Goal: Task Accomplishment & Management: Use online tool/utility

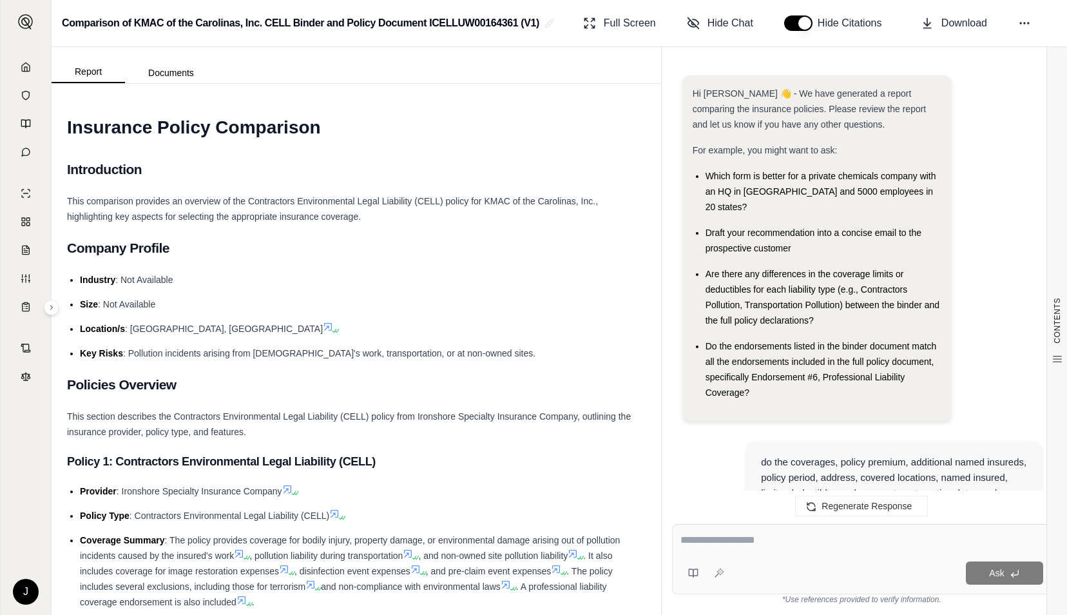
scroll to position [2500, 0]
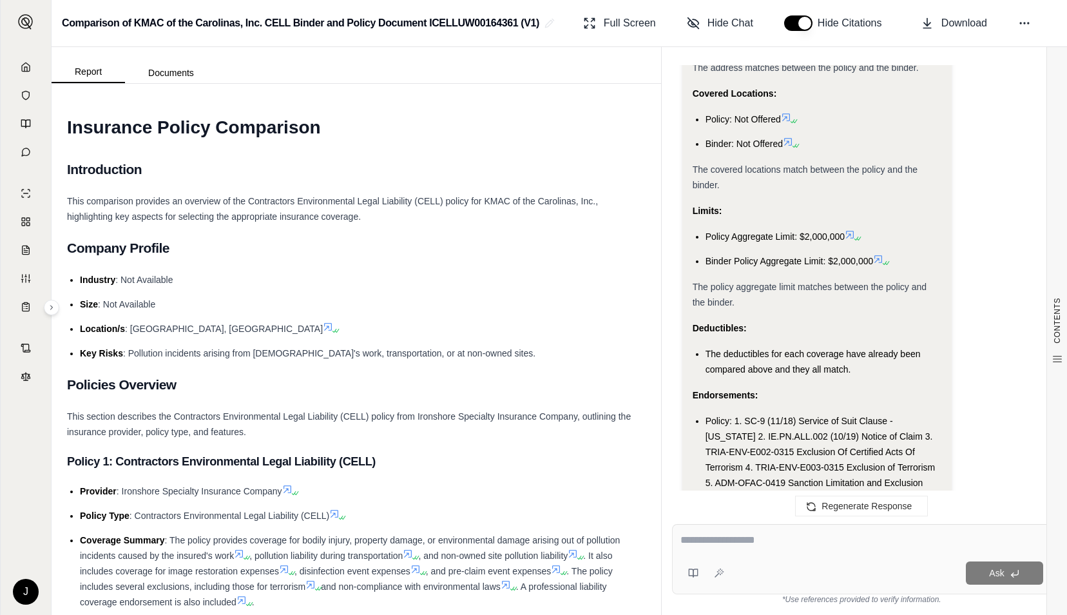
click at [520, 130] on h1 "Insurance Policy Comparison" at bounding box center [356, 128] width 579 height 36
click at [26, 64] on icon at bounding box center [26, 67] width 10 height 10
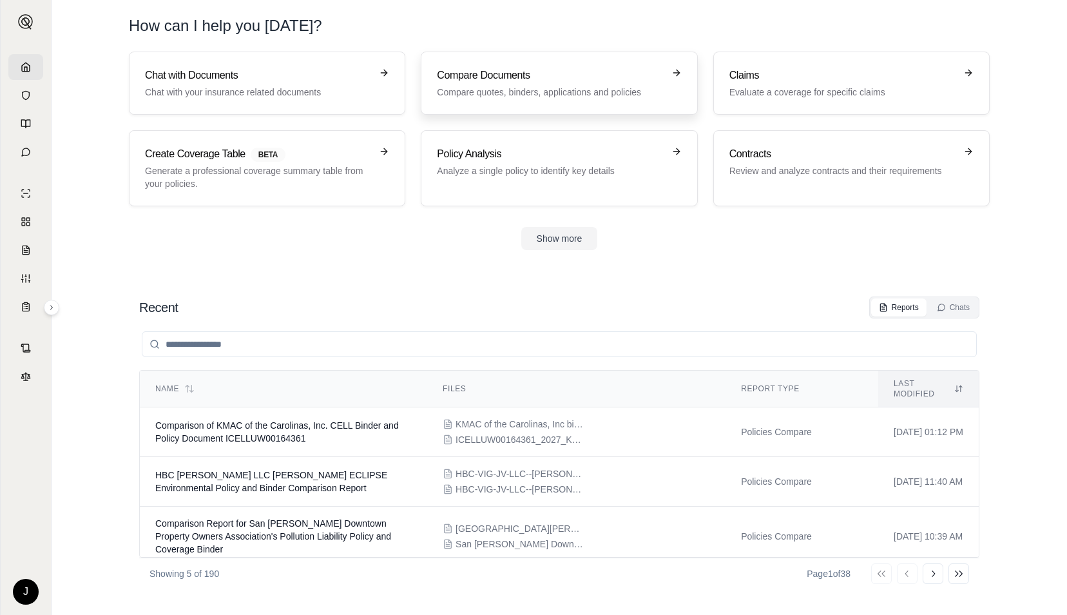
click at [480, 66] on link "Compare Documents Compare quotes, binders, applications and policies" at bounding box center [559, 83] width 277 height 63
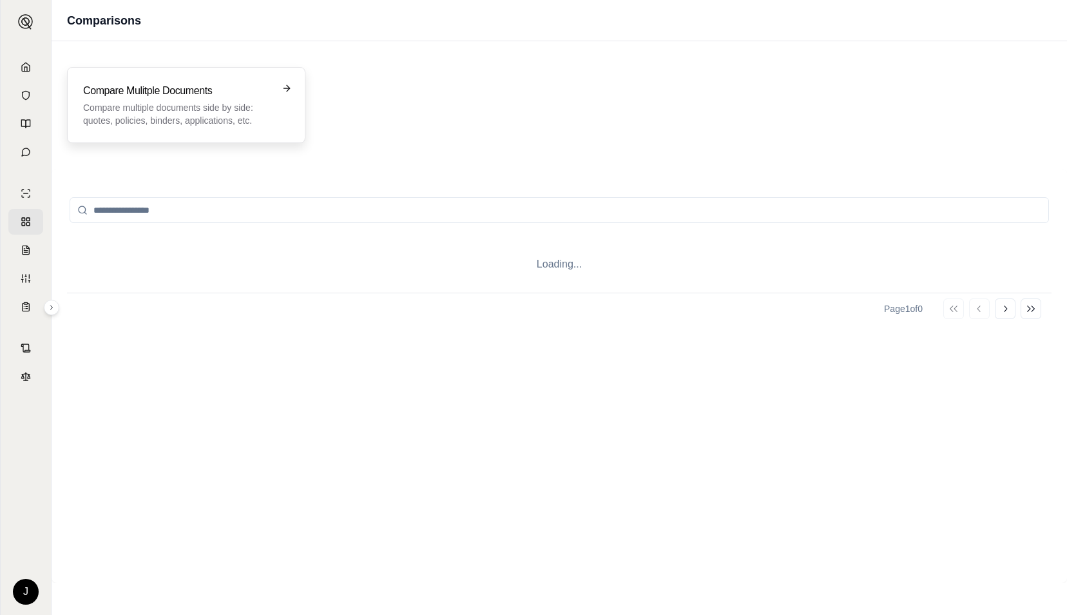
click at [220, 129] on div "Compare Mulitple Documents Compare multiple documents side by side: quotes, pol…" at bounding box center [186, 105] width 239 height 76
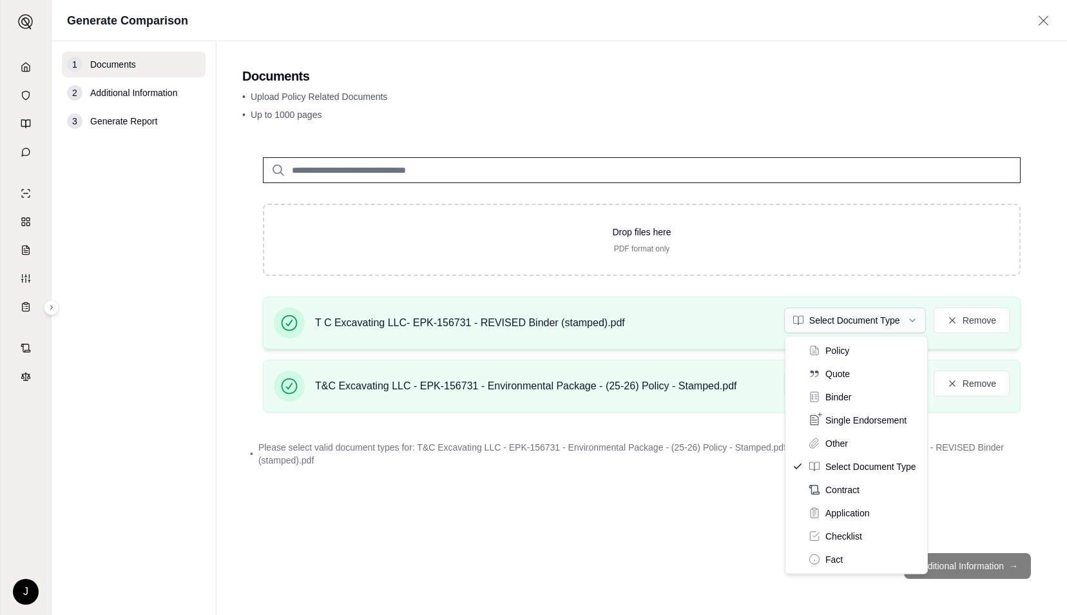
click at [886, 324] on html "J Generate Comparison 1 Documents 2 Additional Information 3 Generate Report Do…" at bounding box center [533, 307] width 1067 height 615
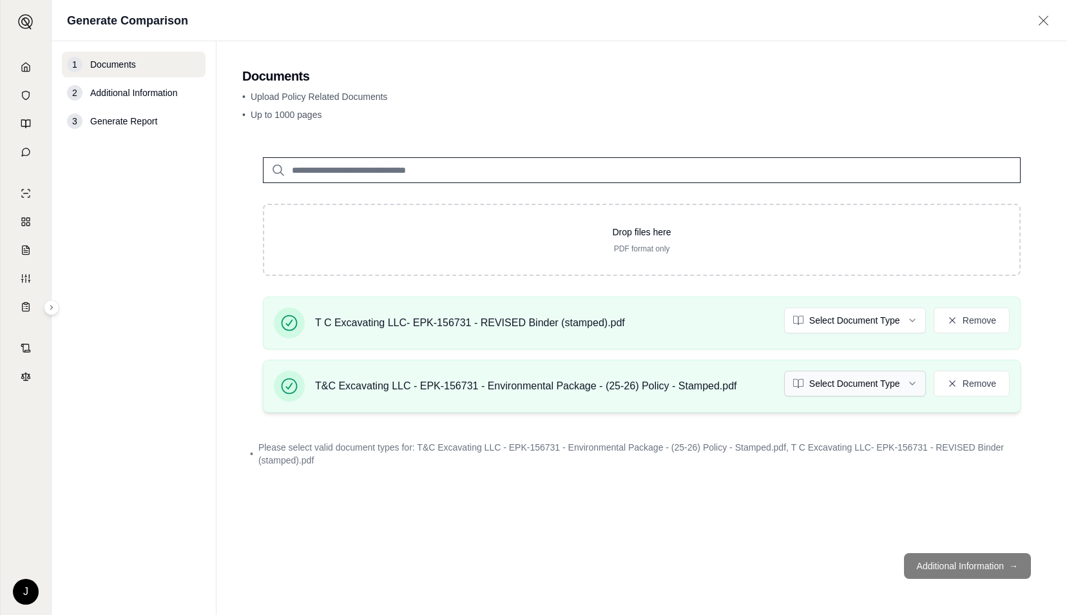
click at [846, 388] on html "J Generate Comparison 1 Documents 2 Additional Information 3 Generate Report Do…" at bounding box center [533, 307] width 1067 height 615
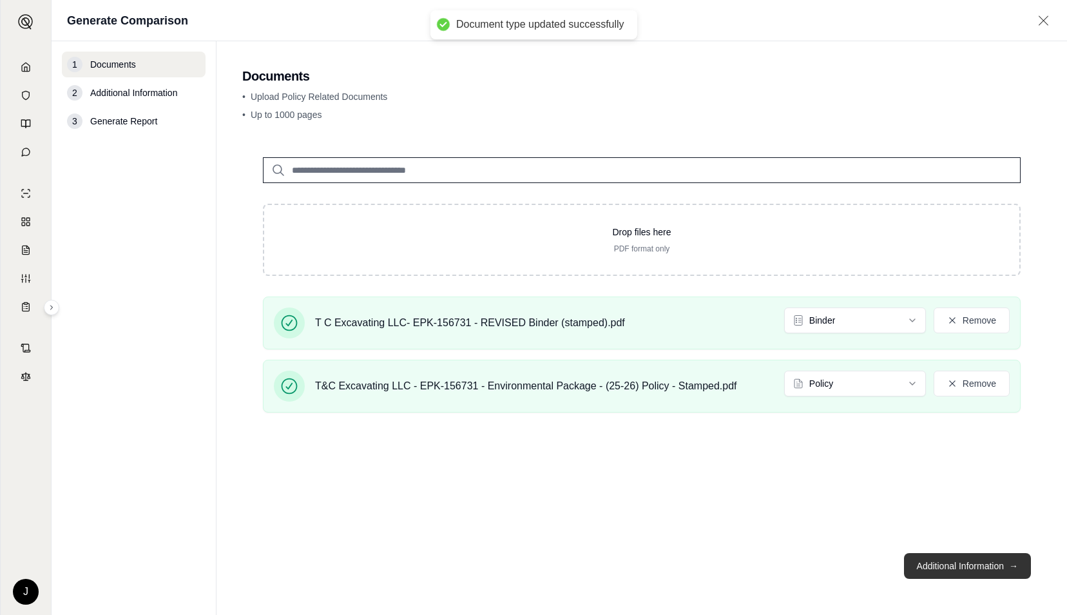
click at [922, 561] on button "Additional Information →" at bounding box center [967, 566] width 127 height 26
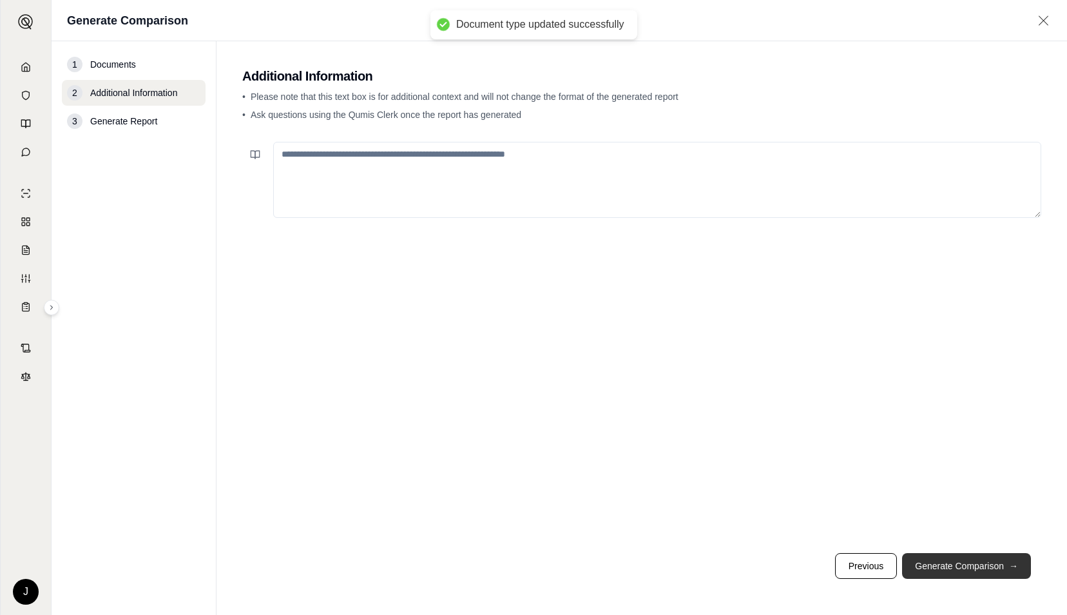
click at [922, 561] on button "Generate Comparison →" at bounding box center [966, 566] width 129 height 26
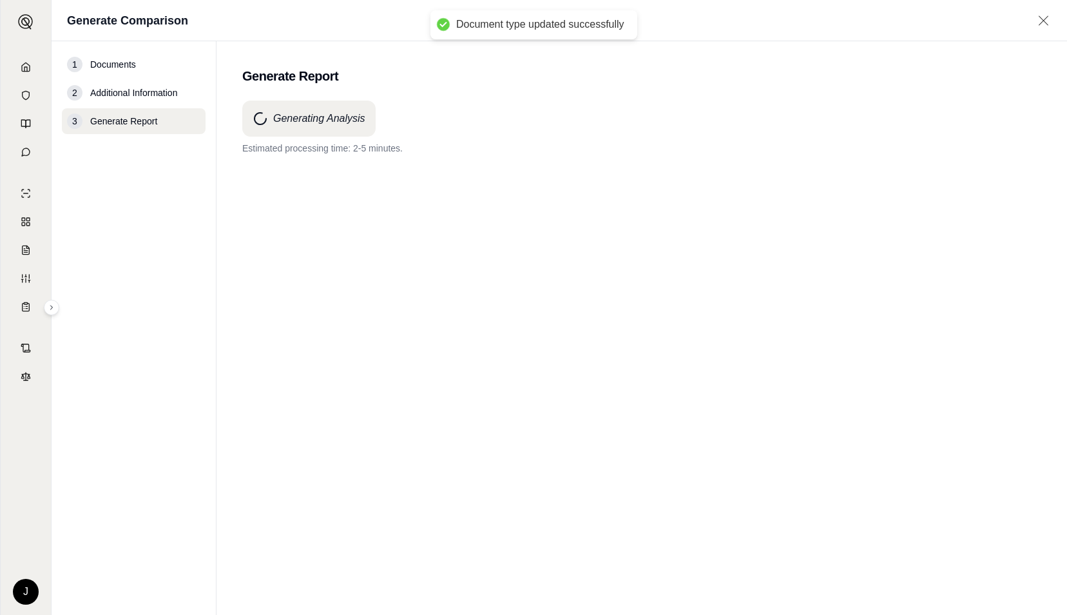
click at [627, 141] on div "Generating Analysis Estimated processing time: 2-5 minutes." at bounding box center [641, 128] width 799 height 54
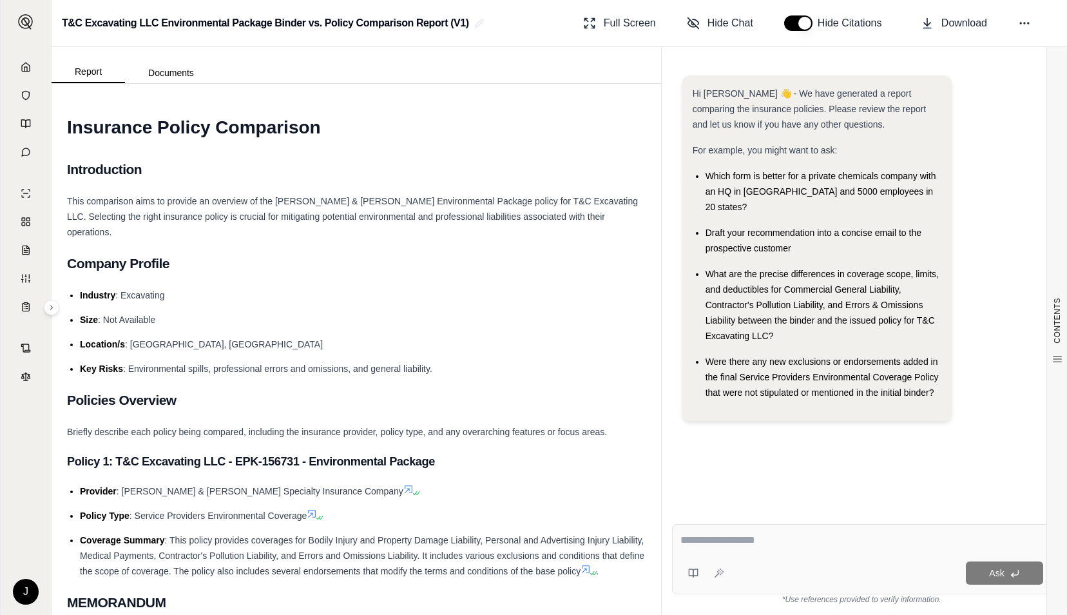
paste textarea "**********"
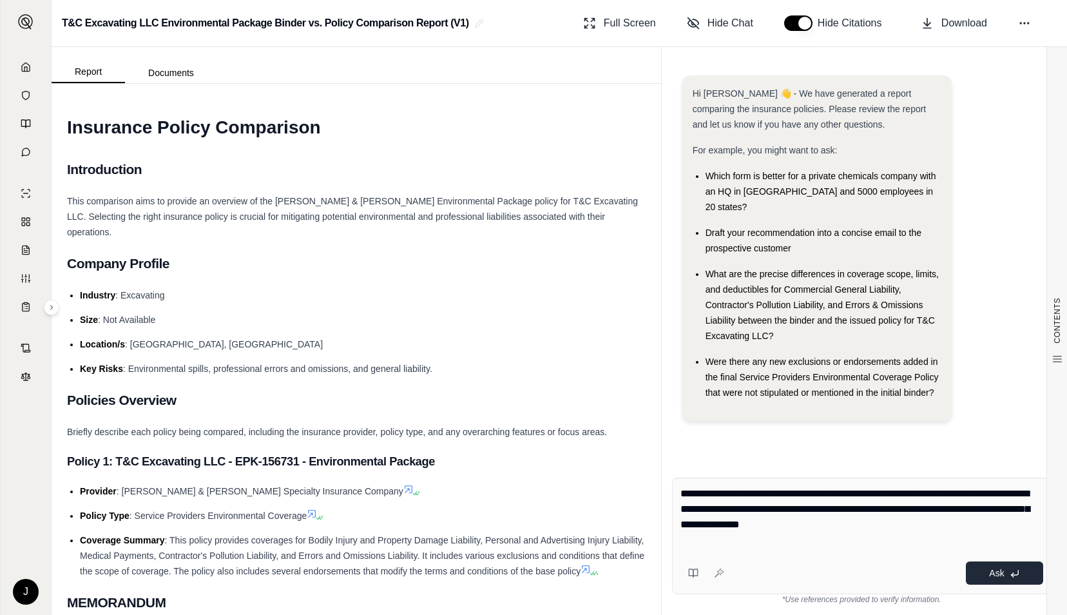
type textarea "**********"
click at [1015, 574] on icon at bounding box center [1015, 574] width 10 height 10
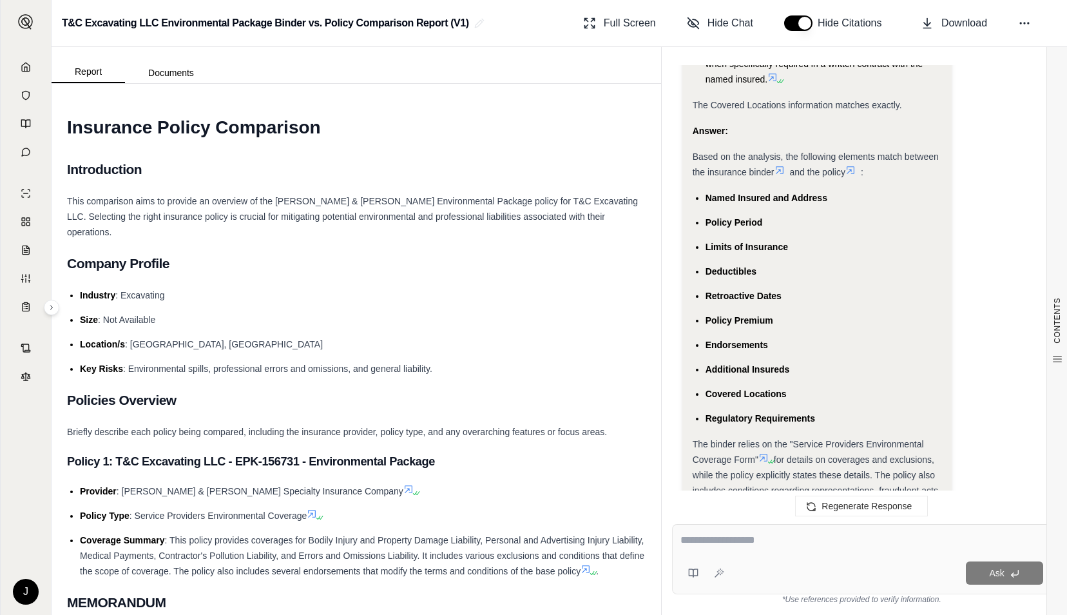
scroll to position [5172, 0]
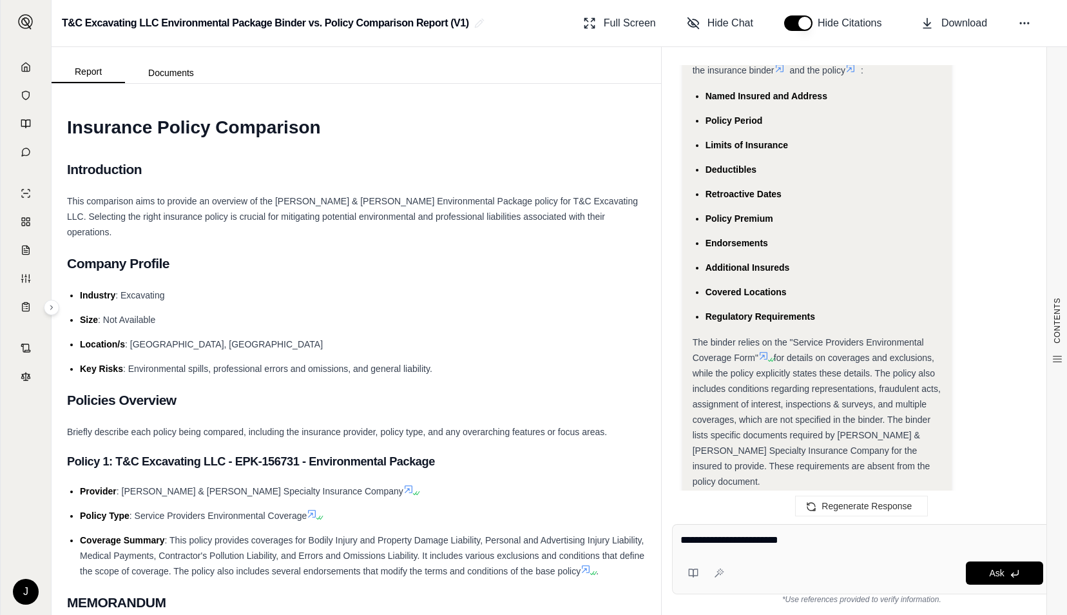
type textarea "**********"
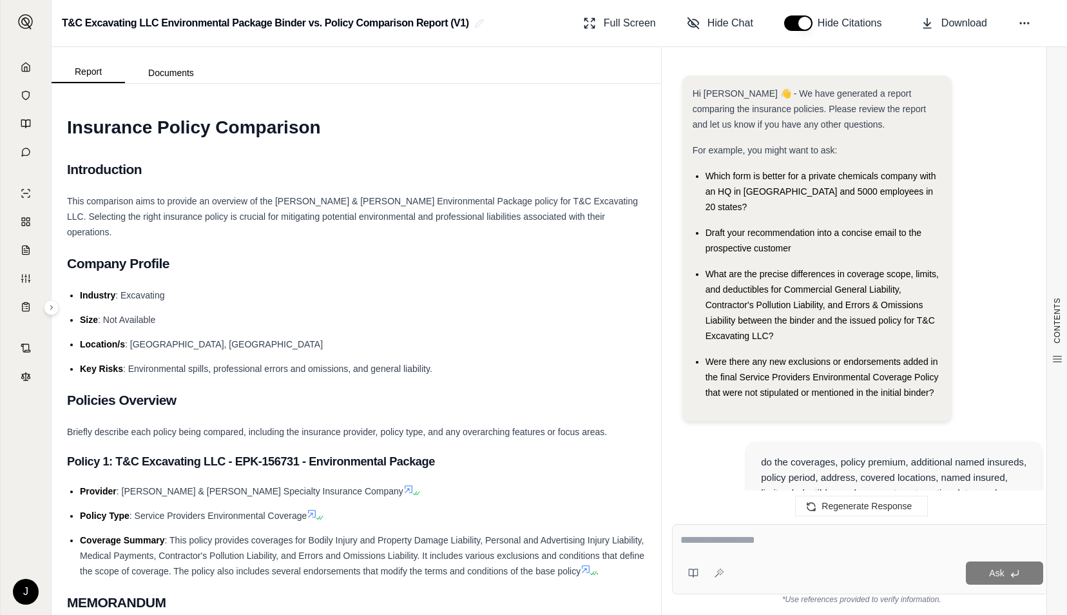
scroll to position [5907, 0]
